Goal: Information Seeking & Learning: Learn about a topic

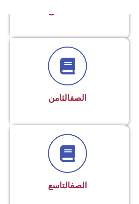
scroll to position [712, 0]
click at [34, 93] on h3 "الصف الثامن" at bounding box center [67, 98] width 97 height 10
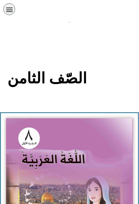
click at [27, 154] on img at bounding box center [69, 196] width 127 height 156
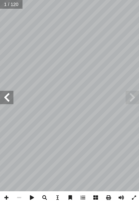
click at [7, 93] on span at bounding box center [6, 97] width 13 height 13
click at [10, 97] on span at bounding box center [6, 97] width 13 height 13
click at [6, 98] on span at bounding box center [6, 97] width 13 height 13
click at [13, 100] on span at bounding box center [6, 97] width 13 height 13
click at [5, 97] on span at bounding box center [6, 97] width 13 height 13
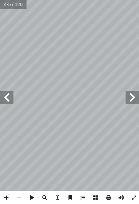
click at [10, 98] on span at bounding box center [6, 97] width 13 height 13
click at [3, 98] on span at bounding box center [6, 97] width 13 height 13
click at [6, 100] on span at bounding box center [6, 97] width 13 height 13
click at [13, 103] on span at bounding box center [6, 97] width 13 height 13
click at [8, 100] on span at bounding box center [6, 97] width 13 height 13
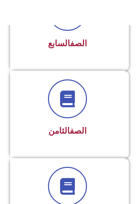
scroll to position [680, 0]
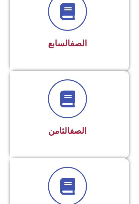
click at [77, 99] on span at bounding box center [67, 98] width 39 height 39
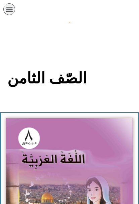
click at [99, 166] on img at bounding box center [69, 196] width 127 height 156
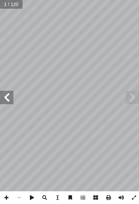
click at [4, 93] on span at bounding box center [6, 97] width 13 height 13
click at [10, 97] on span at bounding box center [6, 97] width 13 height 13
click at [9, 97] on span at bounding box center [6, 97] width 13 height 13
click at [10, 95] on span at bounding box center [6, 97] width 13 height 13
click at [7, 96] on span at bounding box center [6, 97] width 13 height 13
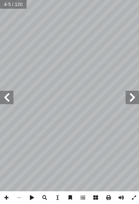
click at [7, 95] on span at bounding box center [6, 97] width 13 height 13
click at [6, 93] on span at bounding box center [6, 97] width 13 height 13
click at [10, 95] on span at bounding box center [6, 97] width 13 height 13
click at [9, 94] on span at bounding box center [6, 97] width 13 height 13
click at [12, 96] on span at bounding box center [6, 97] width 13 height 13
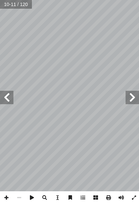
click at [12, 98] on span at bounding box center [6, 97] width 13 height 13
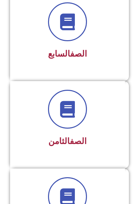
scroll to position [670, 0]
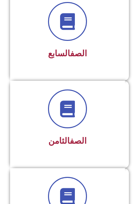
click at [76, 111] on span at bounding box center [67, 108] width 39 height 39
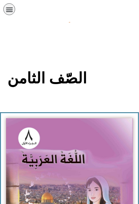
click at [99, 151] on img at bounding box center [69, 196] width 127 height 156
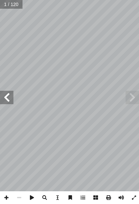
click at [4, 94] on span at bounding box center [6, 97] width 13 height 13
click at [7, 97] on span at bounding box center [6, 97] width 13 height 13
click at [9, 98] on span at bounding box center [6, 97] width 13 height 13
click at [4, 97] on span at bounding box center [6, 97] width 13 height 13
click at [11, 100] on span at bounding box center [6, 97] width 13 height 13
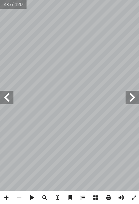
click at [7, 96] on span at bounding box center [6, 97] width 13 height 13
click at [8, 96] on span at bounding box center [6, 97] width 13 height 13
click at [9, 98] on span at bounding box center [6, 97] width 13 height 13
click at [7, 98] on span at bounding box center [6, 97] width 13 height 13
click at [13, 99] on span at bounding box center [6, 97] width 13 height 13
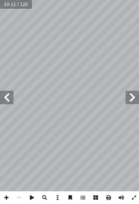
click at [5, 95] on span at bounding box center [6, 97] width 13 height 13
click at [8, 95] on span at bounding box center [6, 97] width 13 height 13
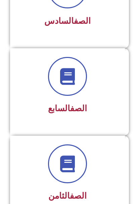
scroll to position [615, 0]
click at [79, 156] on span at bounding box center [67, 163] width 39 height 39
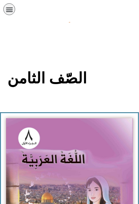
click at [40, 134] on img at bounding box center [69, 196] width 127 height 156
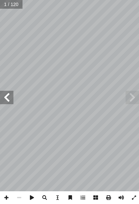
click at [3, 96] on span at bounding box center [6, 97] width 13 height 13
click at [5, 95] on span at bounding box center [6, 97] width 13 height 13
click at [10, 97] on span at bounding box center [6, 97] width 13 height 13
click at [8, 97] on span at bounding box center [6, 97] width 13 height 13
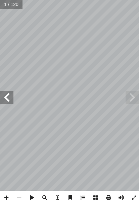
click at [7, 93] on span at bounding box center [6, 97] width 13 height 13
click at [5, 97] on span at bounding box center [6, 97] width 13 height 13
click at [10, 96] on span at bounding box center [6, 97] width 13 height 13
click at [6, 94] on span at bounding box center [6, 97] width 13 height 13
click at [5, 93] on span at bounding box center [6, 97] width 13 height 13
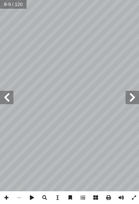
click at [7, 94] on span at bounding box center [6, 97] width 13 height 13
click at [6, 94] on span at bounding box center [6, 97] width 13 height 13
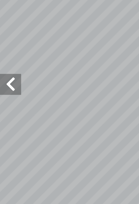
click at [8, 91] on span at bounding box center [6, 97] width 13 height 13
click at [9, 91] on span at bounding box center [6, 97] width 13 height 13
click at [8, 91] on span at bounding box center [6, 97] width 13 height 13
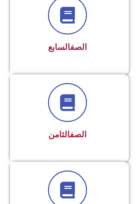
scroll to position [676, 0]
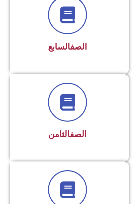
click at [108, 123] on div "الصف الثامن" at bounding box center [67, 113] width 97 height 60
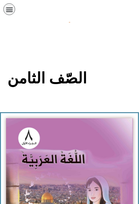
click at [73, 164] on img at bounding box center [69, 196] width 127 height 156
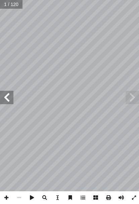
click at [8, 95] on span at bounding box center [6, 97] width 13 height 13
click at [5, 97] on span at bounding box center [6, 97] width 13 height 13
click at [10, 98] on span at bounding box center [6, 97] width 13 height 13
click at [5, 96] on span at bounding box center [6, 97] width 13 height 13
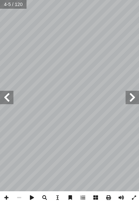
click at [11, 97] on span at bounding box center [6, 97] width 13 height 13
click at [5, 97] on span at bounding box center [6, 97] width 13 height 13
click at [13, 98] on span at bounding box center [6, 97] width 13 height 13
click at [5, 98] on span at bounding box center [6, 97] width 13 height 13
click at [4, 95] on span at bounding box center [6, 97] width 13 height 13
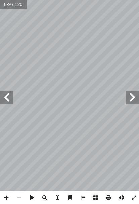
click at [8, 100] on span at bounding box center [6, 97] width 13 height 13
click at [9, 97] on span at bounding box center [6, 97] width 13 height 13
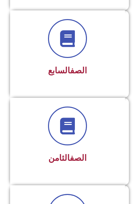
scroll to position [653, 0]
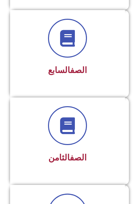
click at [60, 133] on icon at bounding box center [67, 125] width 17 height 17
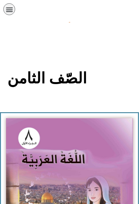
click at [30, 152] on img at bounding box center [69, 196] width 127 height 156
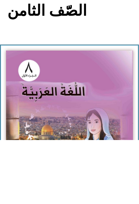
scroll to position [68, 0]
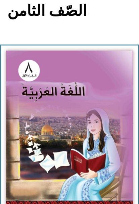
click at [88, 108] on img at bounding box center [69, 129] width 127 height 156
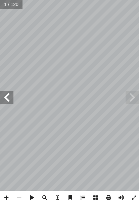
click at [7, 97] on span at bounding box center [6, 97] width 13 height 13
click at [4, 97] on span at bounding box center [6, 97] width 13 height 13
click at [6, 104] on span at bounding box center [6, 97] width 13 height 13
click at [1, 103] on span at bounding box center [6, 97] width 13 height 13
click at [6, 98] on span at bounding box center [6, 97] width 13 height 13
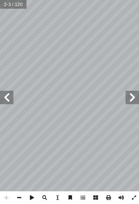
click at [6, 97] on span at bounding box center [6, 97] width 13 height 13
click at [8, 99] on span at bounding box center [6, 97] width 13 height 13
click at [10, 95] on span at bounding box center [6, 97] width 13 height 13
click at [3, 98] on span at bounding box center [6, 97] width 13 height 13
click at [9, 94] on span at bounding box center [6, 97] width 13 height 13
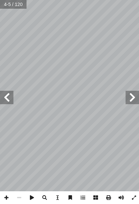
click at [12, 100] on span at bounding box center [6, 97] width 13 height 13
click at [9, 103] on span at bounding box center [6, 97] width 13 height 13
click at [3, 96] on span at bounding box center [6, 97] width 13 height 13
click at [6, 97] on span at bounding box center [6, 97] width 13 height 13
click at [9, 92] on span at bounding box center [6, 97] width 13 height 13
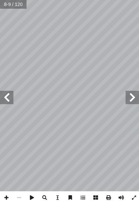
click at [4, 94] on span at bounding box center [6, 97] width 13 height 13
click at [8, 99] on span at bounding box center [6, 97] width 13 height 13
click at [7, 97] on span at bounding box center [6, 97] width 13 height 13
click at [5, 95] on span at bounding box center [6, 97] width 13 height 13
click at [5, 98] on span at bounding box center [6, 97] width 13 height 13
